Goal: Navigation & Orientation: Find specific page/section

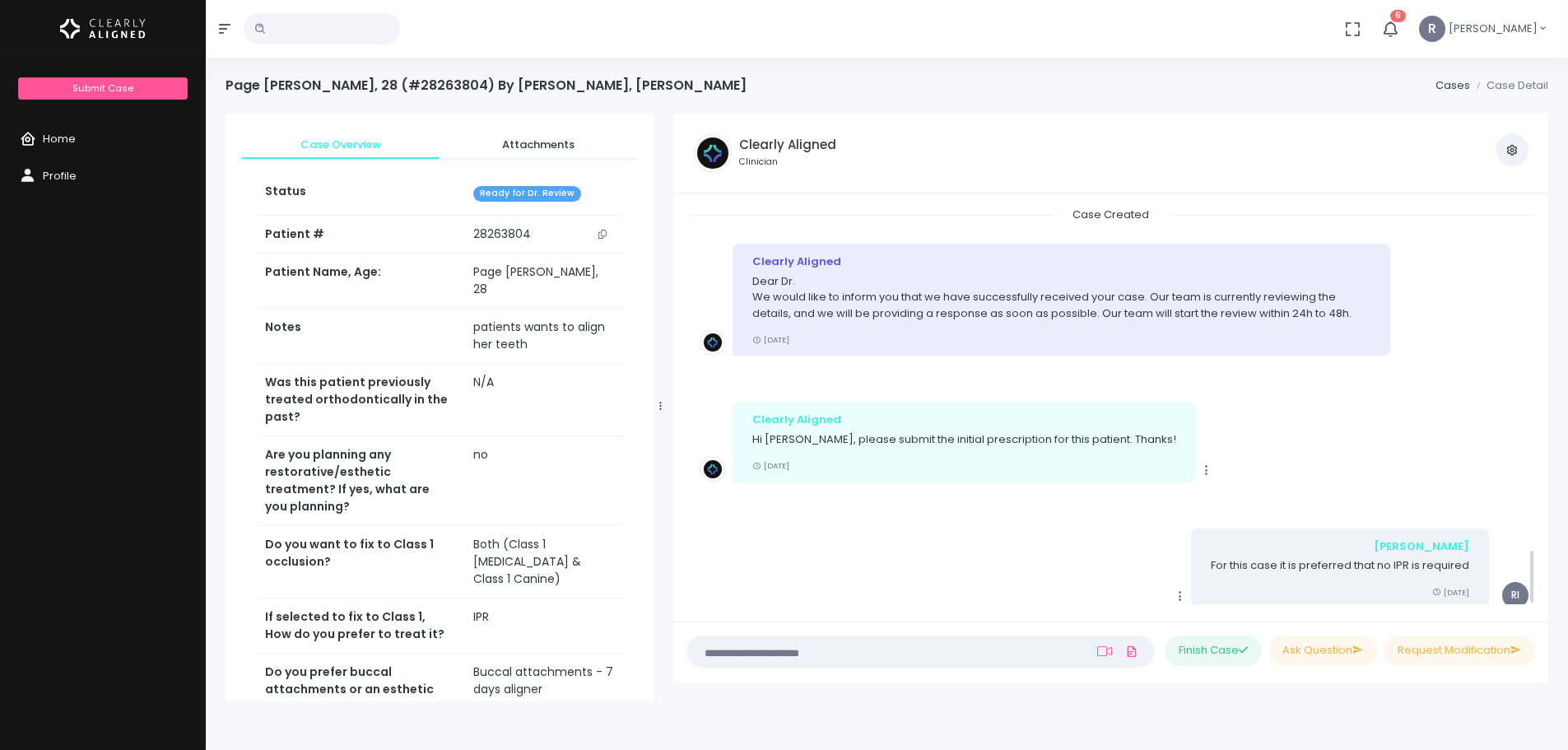
scroll to position [2448, 0]
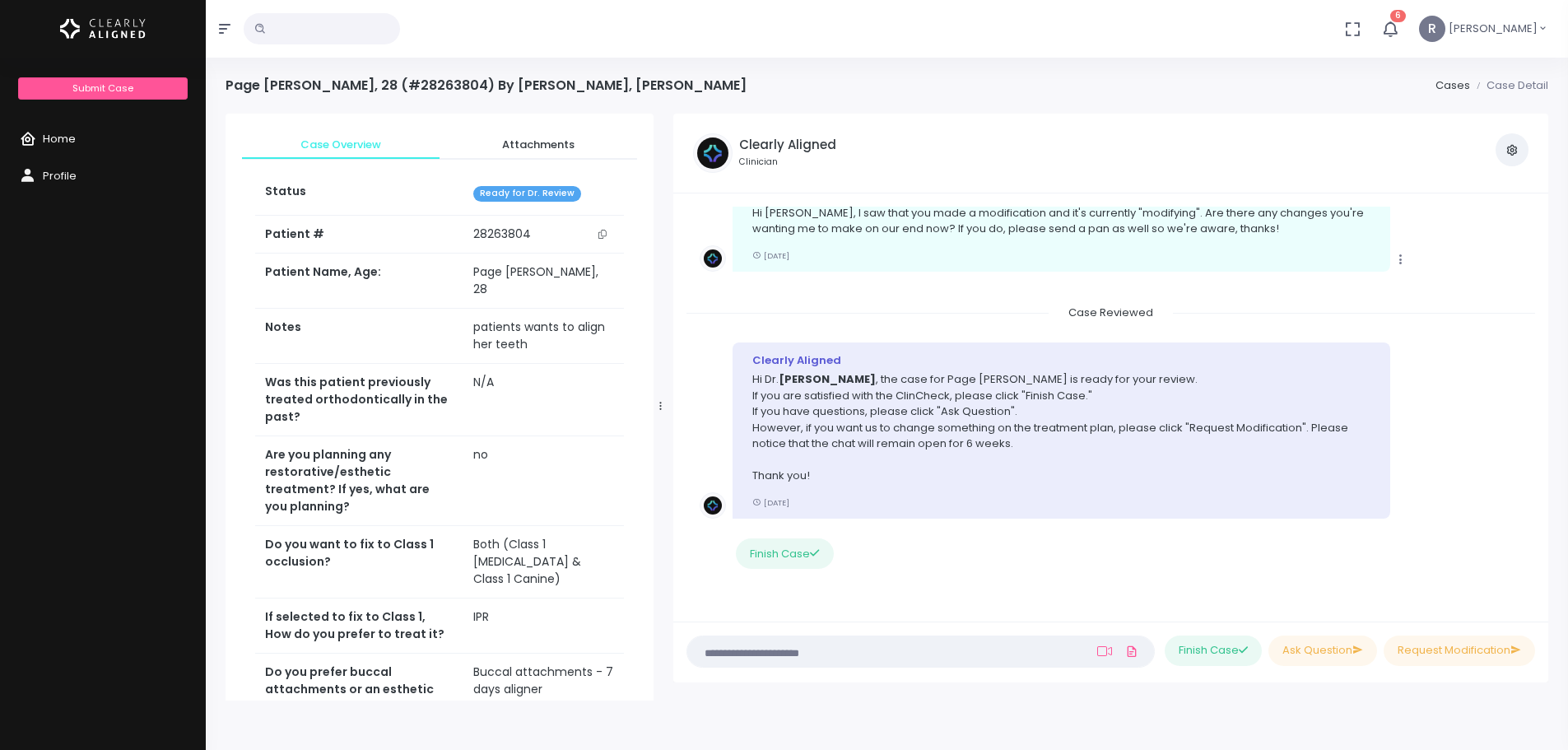
click at [70, 138] on span "Home" at bounding box center [60, 138] width 33 height 16
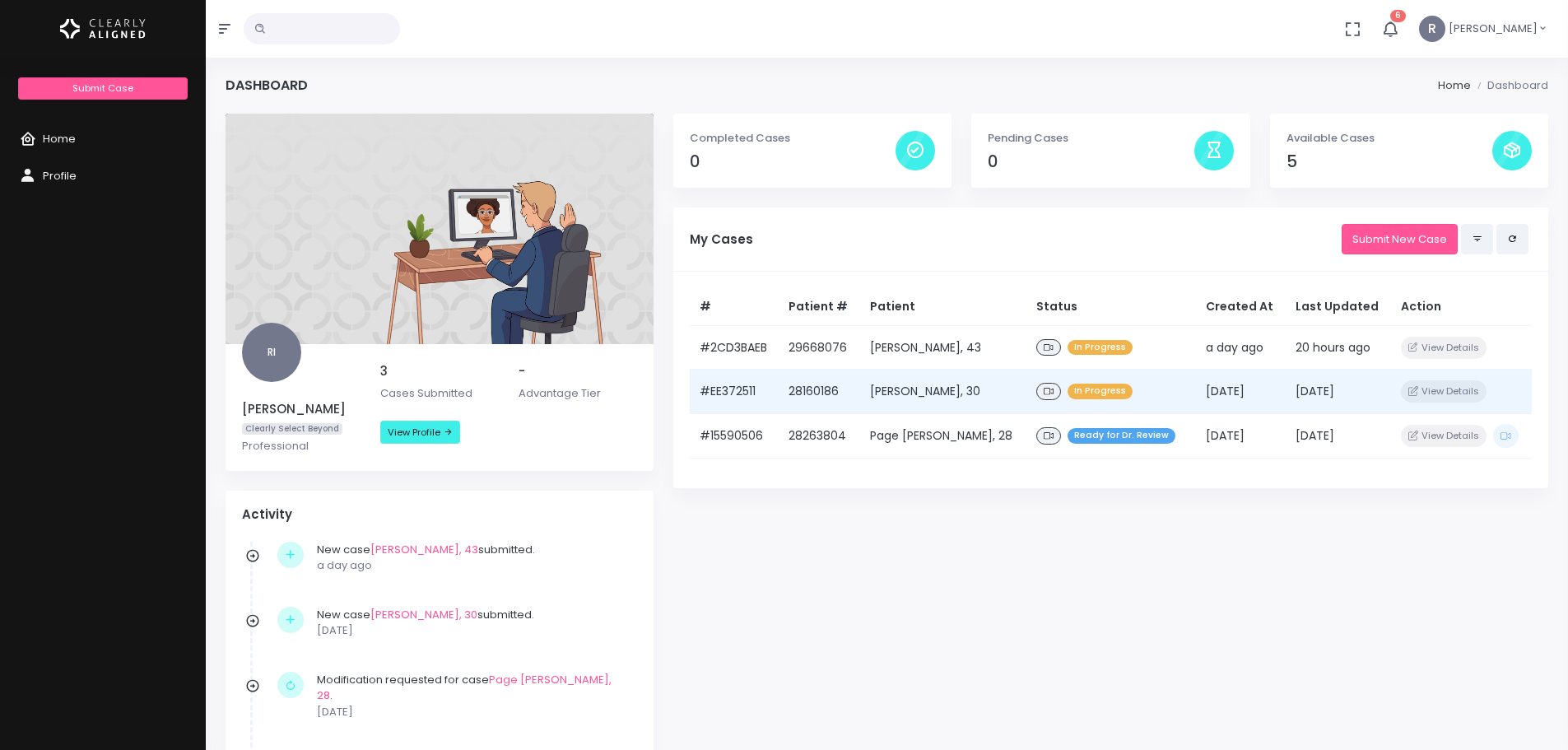
click at [929, 394] on td "[PERSON_NAME], 30" at bounding box center [943, 392] width 167 height 45
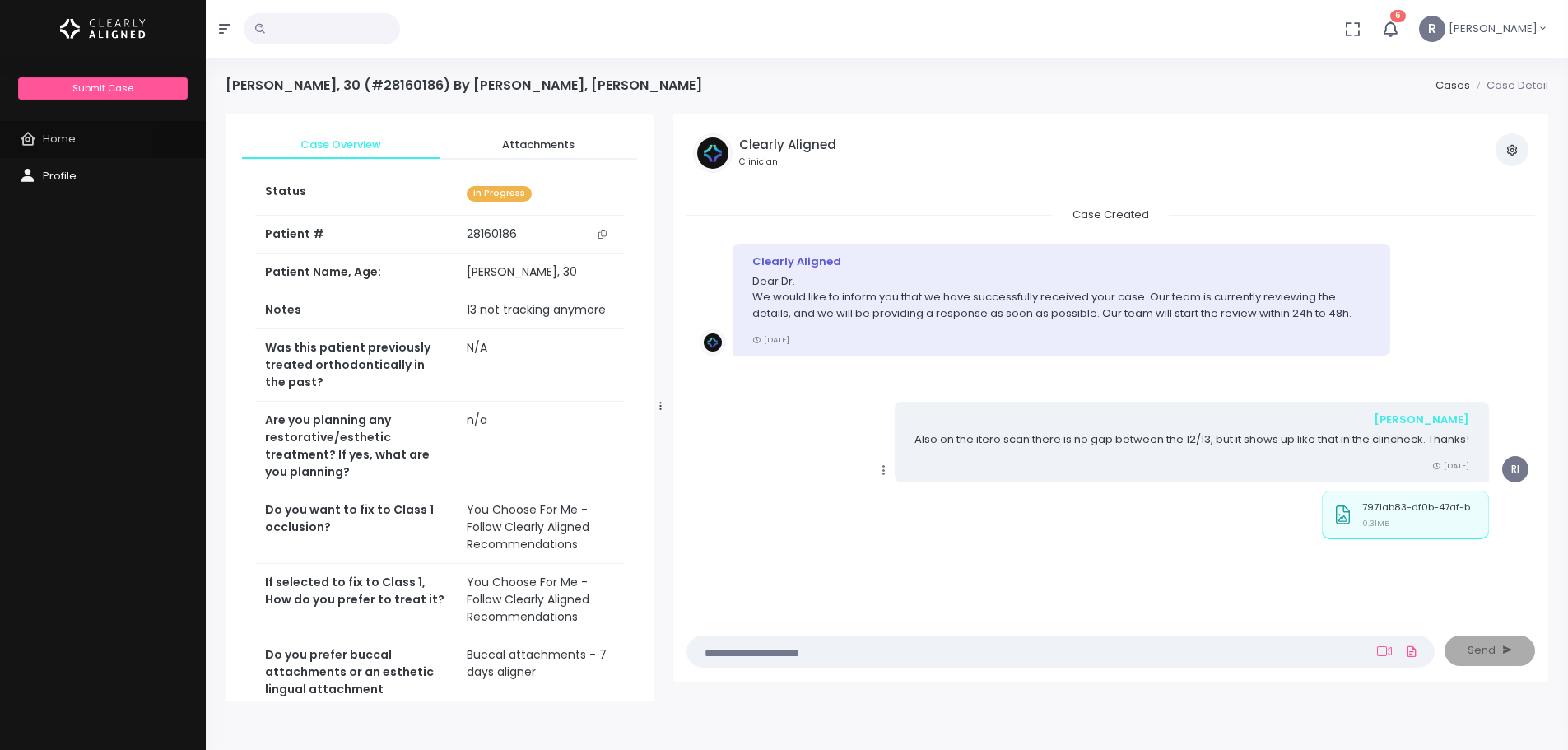
click at [63, 133] on span "Home" at bounding box center [60, 138] width 33 height 16
